Goal: Task Accomplishment & Management: Manage account settings

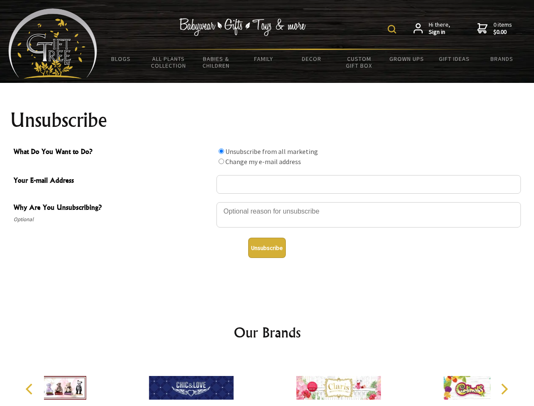
click at [394, 29] on img at bounding box center [392, 29] width 8 height 8
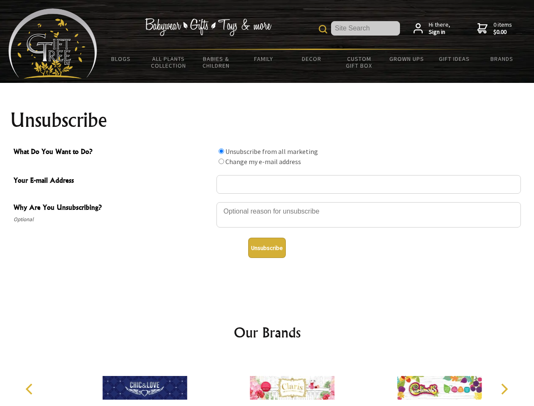
click at [267, 202] on div at bounding box center [369, 216] width 305 height 30
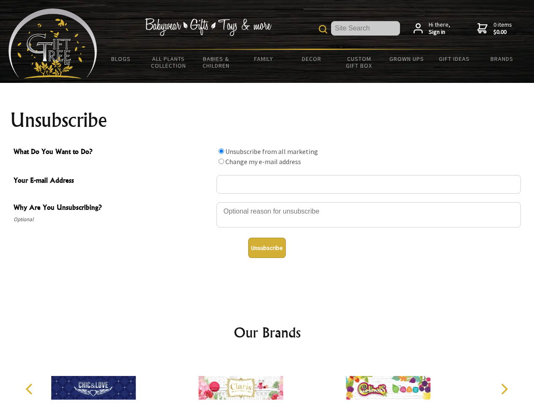
click at [221, 151] on input "What Do You Want to Do?" at bounding box center [222, 152] width 6 height 6
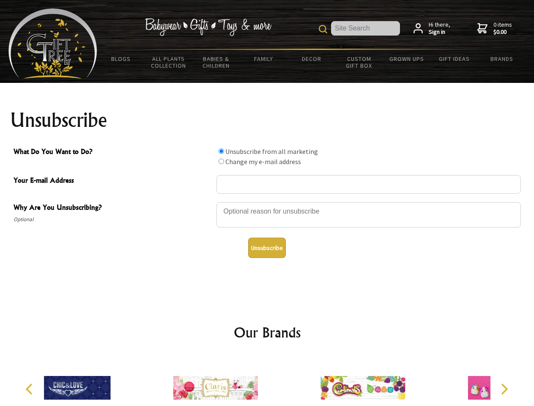
click at [221, 161] on input "What Do You Want to Do?" at bounding box center [222, 162] width 6 height 6
radio input "true"
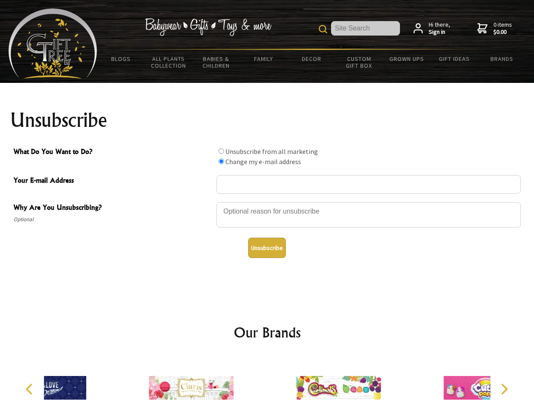
click at [267, 248] on button "Unsubscribe" at bounding box center [267, 248] width 38 height 20
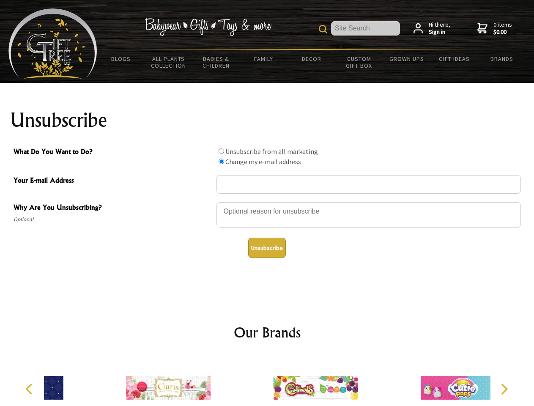
click at [267, 381] on div at bounding box center [315, 389] width 147 height 66
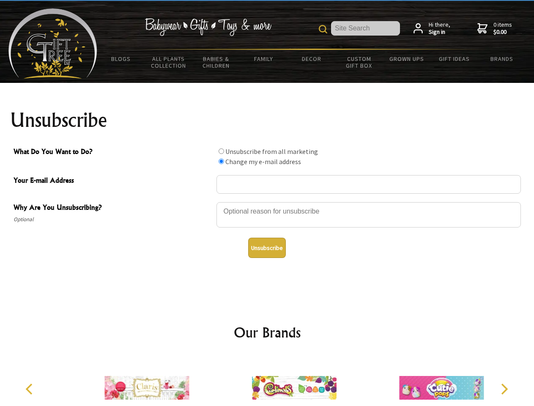
click at [30, 389] on icon "Previous" at bounding box center [30, 389] width 11 height 11
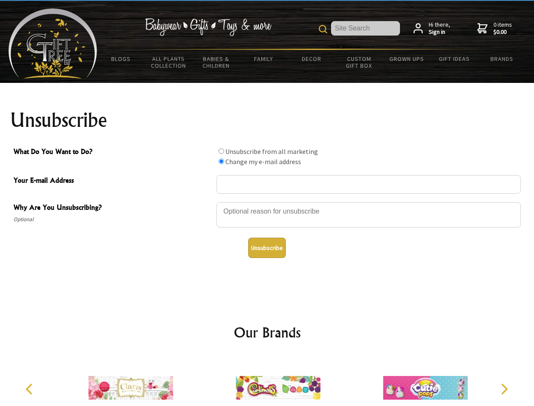
click at [504, 389] on icon "Next" at bounding box center [503, 389] width 11 height 11
